Goal: Information Seeking & Learning: Learn about a topic

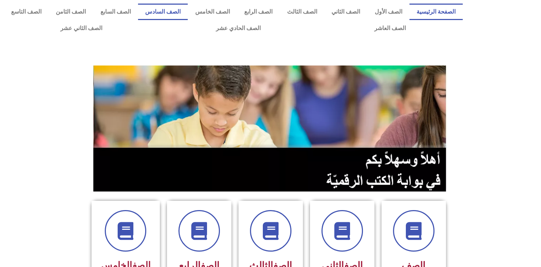
click at [188, 15] on link "الصف السادس" at bounding box center [163, 12] width 50 height 16
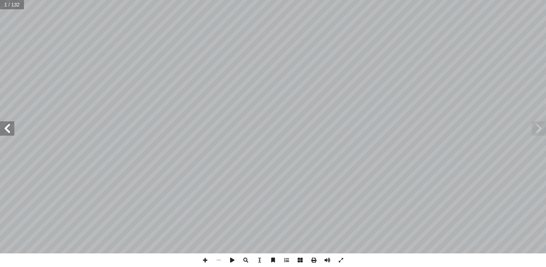
click at [7, 124] on span at bounding box center [7, 128] width 14 height 14
click at [0, 65] on html "الصفحة الرئيسية الصف الأول الصف الثاني الصف الثالث الصف الرابع الصف الخامس الصف…" at bounding box center [273, 32] width 546 height 65
click at [6, 59] on div "مــقــدمــة ِ علــى المبعــوث ُ م ِّ ــي ونســل ّ ، ونصل ِ ه ِ ســلطان ِ وعظيــ…" at bounding box center [273, 126] width 546 height 253
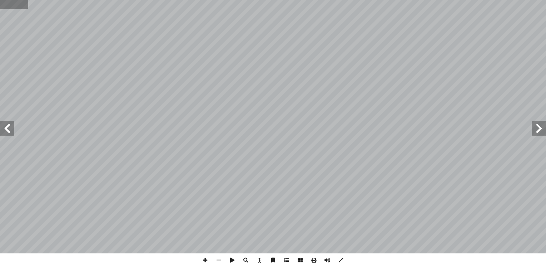
click at [11, 8] on input "text" at bounding box center [14, 4] width 28 height 9
type input "**"
click at [2, 127] on span at bounding box center [7, 128] width 14 height 14
click at [7, 131] on span at bounding box center [7, 128] width 14 height 14
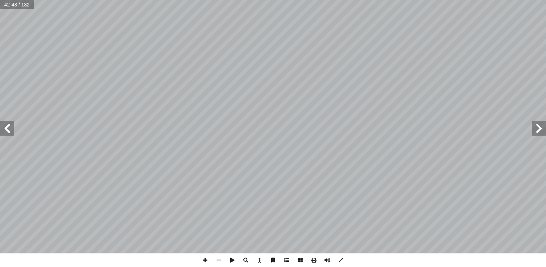
click at [540, 132] on span at bounding box center [539, 128] width 14 height 14
click at [204, 257] on span at bounding box center [205, 260] width 14 height 14
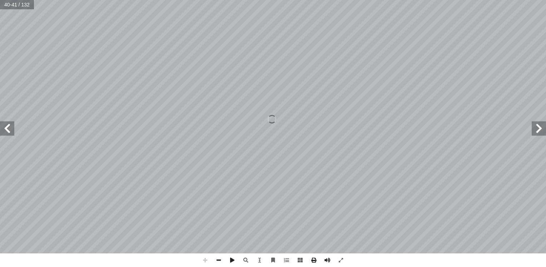
click at [204, 257] on span at bounding box center [205, 260] width 14 height 14
click at [218, 261] on span at bounding box center [219, 260] width 14 height 14
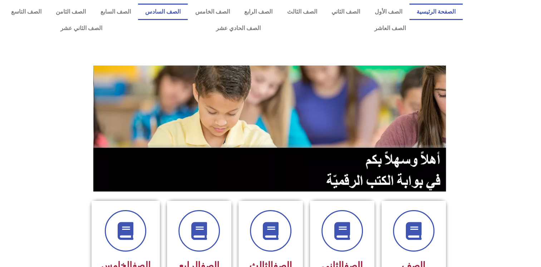
click at [188, 9] on link "الصف السادس" at bounding box center [163, 12] width 50 height 16
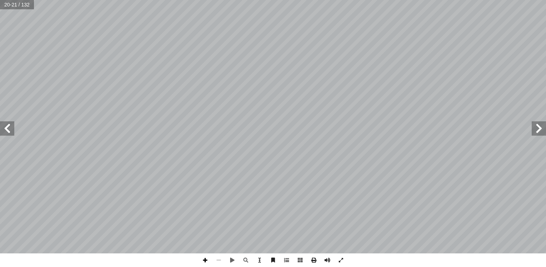
drag, startPoint x: 206, startPoint y: 266, endPoint x: 203, endPoint y: 261, distance: 5.9
click at [203, 261] on span at bounding box center [205, 260] width 14 height 14
click at [1, 123] on span at bounding box center [7, 128] width 14 height 14
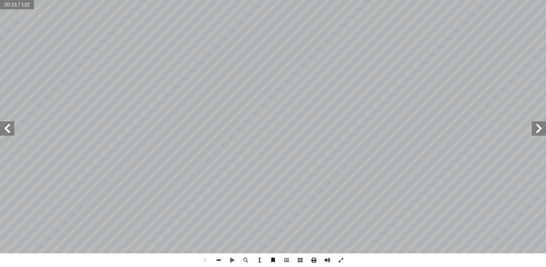
click at [1, 123] on span at bounding box center [7, 128] width 14 height 14
click at [535, 126] on span at bounding box center [539, 128] width 14 height 14
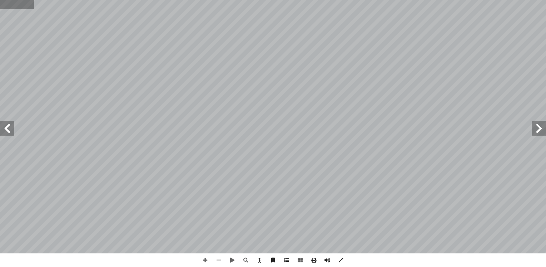
click at [8, 8] on input "text" at bounding box center [17, 4] width 34 height 9
